Goal: Transaction & Acquisition: Purchase product/service

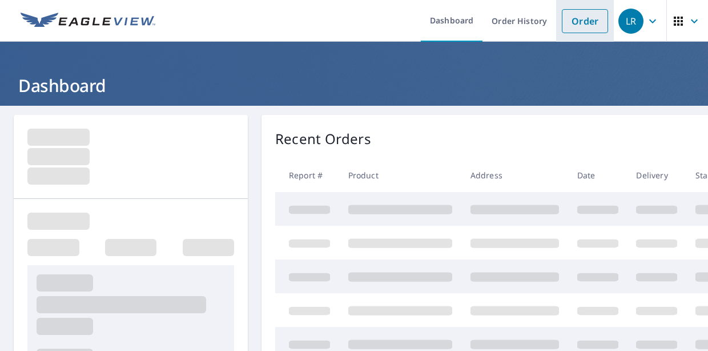
drag, startPoint x: 0, startPoint y: 0, endPoint x: 583, endPoint y: 25, distance: 583.9
click at [583, 25] on link "Order" at bounding box center [585, 21] width 46 height 24
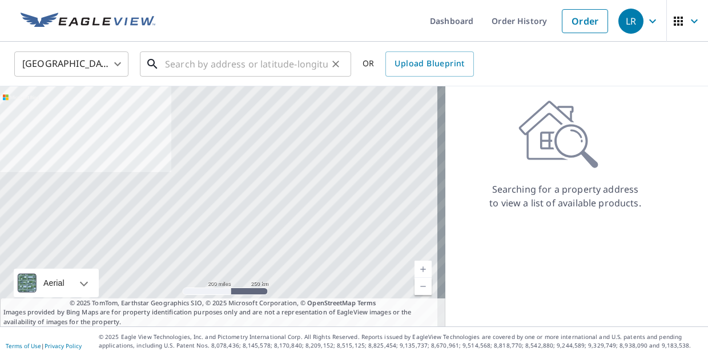
click at [291, 70] on input "text" at bounding box center [246, 64] width 163 height 32
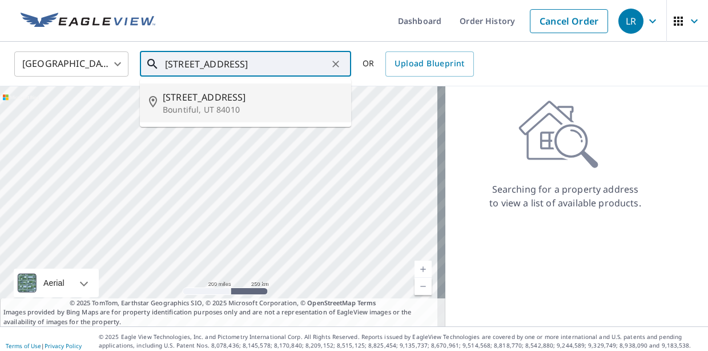
click at [225, 111] on p "Bountiful, UT 84010" at bounding box center [252, 109] width 179 height 11
type input "[STREET_ADDRESS]"
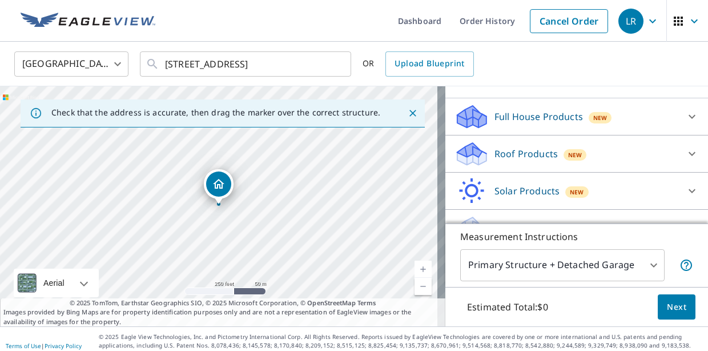
scroll to position [108, 0]
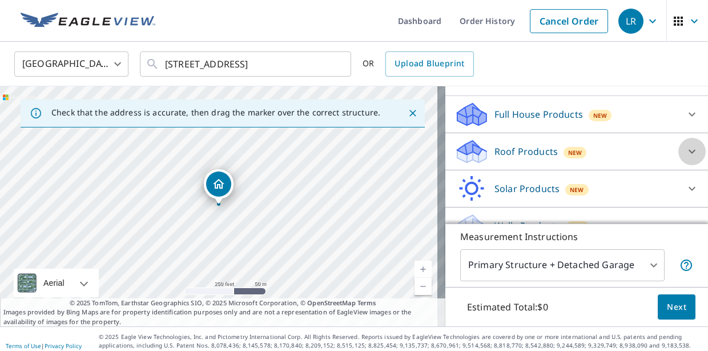
click at [685, 151] on icon at bounding box center [692, 151] width 14 height 14
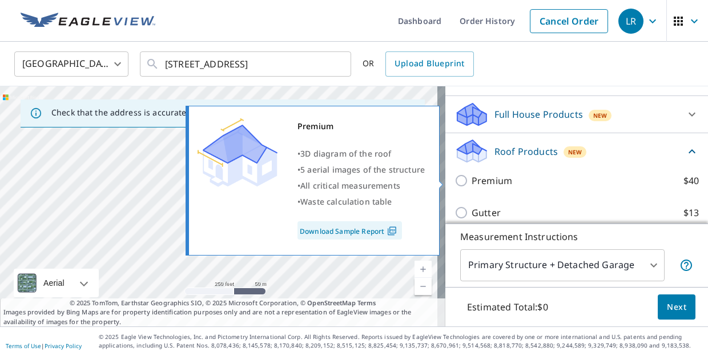
click at [455, 182] on input "Premium $40" at bounding box center [462, 181] width 17 height 14
checkbox input "true"
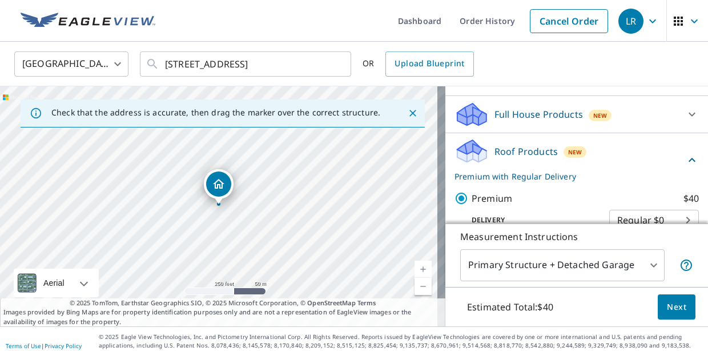
click at [669, 307] on span "Next" at bounding box center [676, 307] width 19 height 14
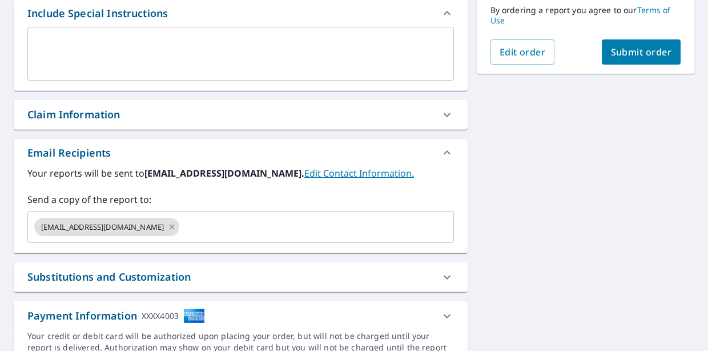
scroll to position [232, 0]
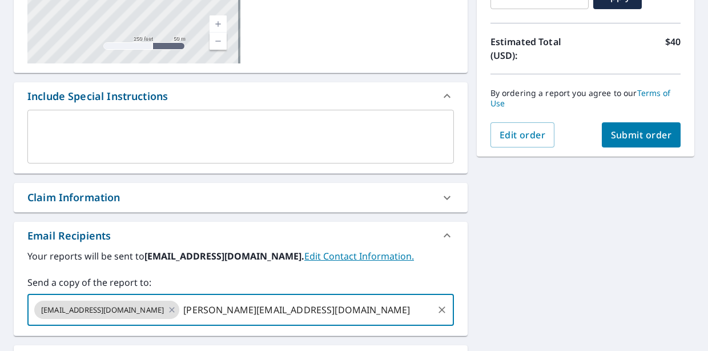
type input "[PERSON_NAME][EMAIL_ADDRESS][DOMAIN_NAME]"
click at [558, 281] on div "[STREET_ADDRESS] Aerial Road A standard road map Aerial A detailed look from ab…" at bounding box center [354, 170] width 708 height 592
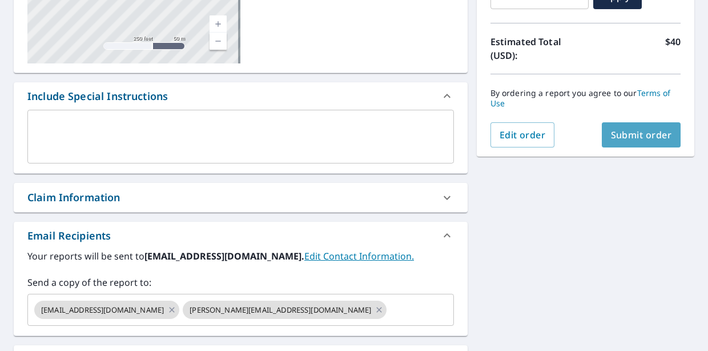
click at [631, 138] on span "Submit order" at bounding box center [641, 134] width 61 height 13
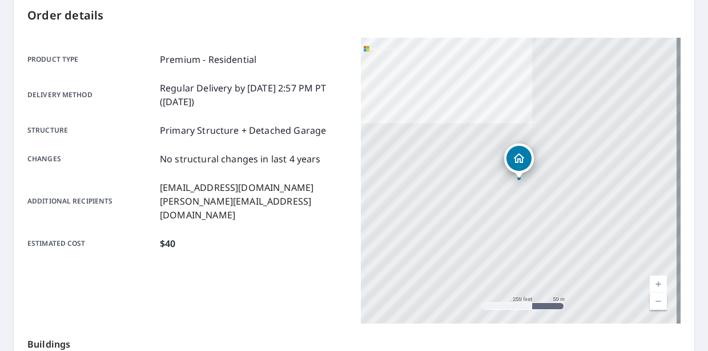
scroll to position [152, 0]
